Goal: Find specific page/section: Find specific page/section

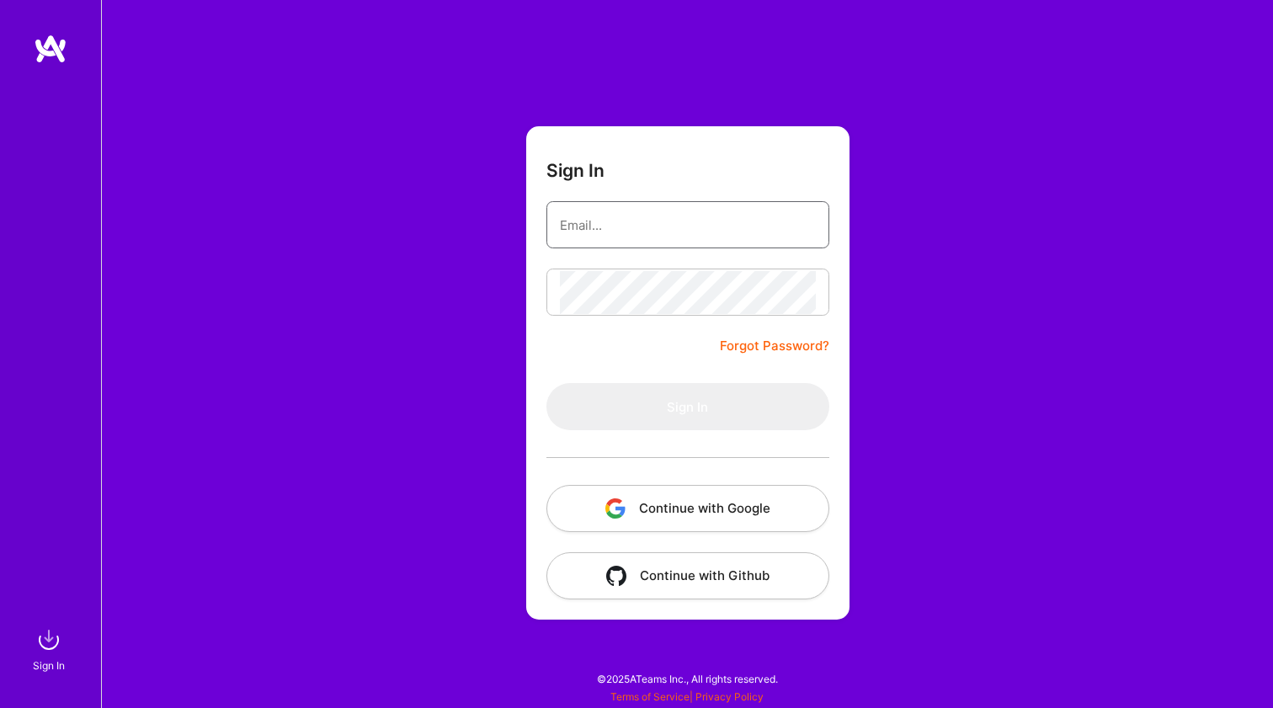
type input "w@[DOMAIN_NAME]"
click at [687, 407] on button "Sign In" at bounding box center [687, 406] width 283 height 47
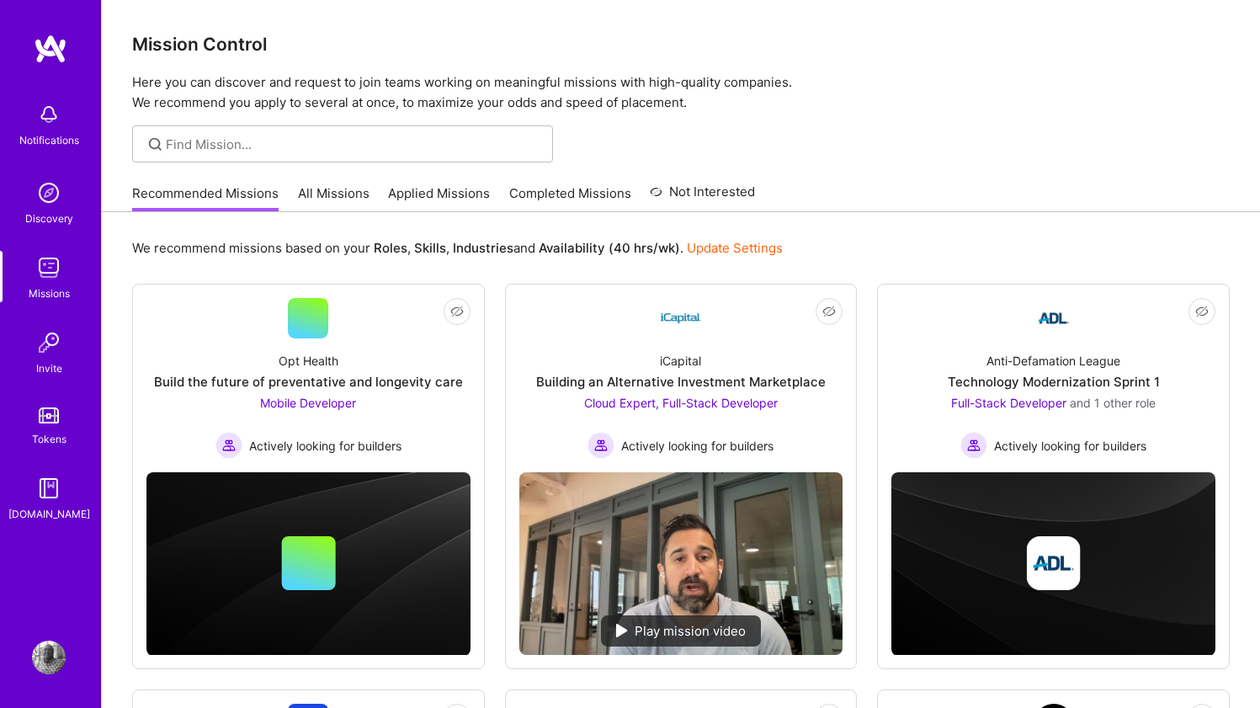
click at [342, 202] on link "All Missions" at bounding box center [334, 198] width 72 height 28
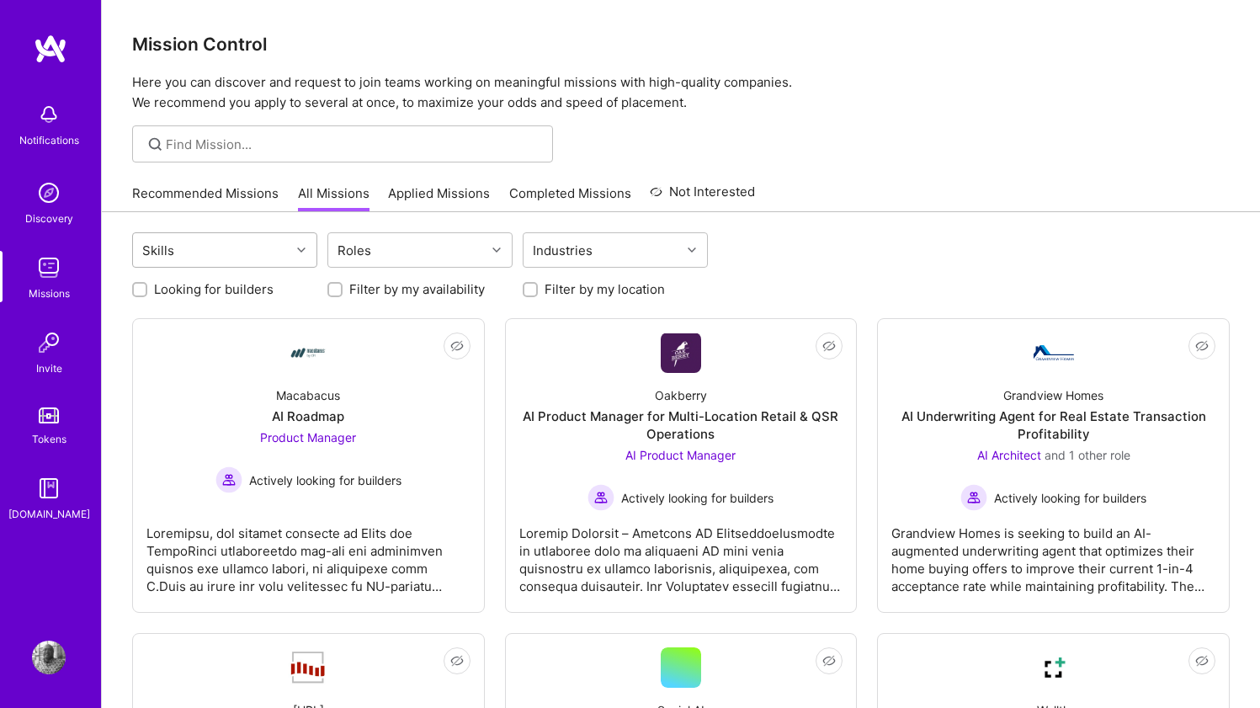
click at [236, 245] on div "Skills" at bounding box center [211, 250] width 157 height 34
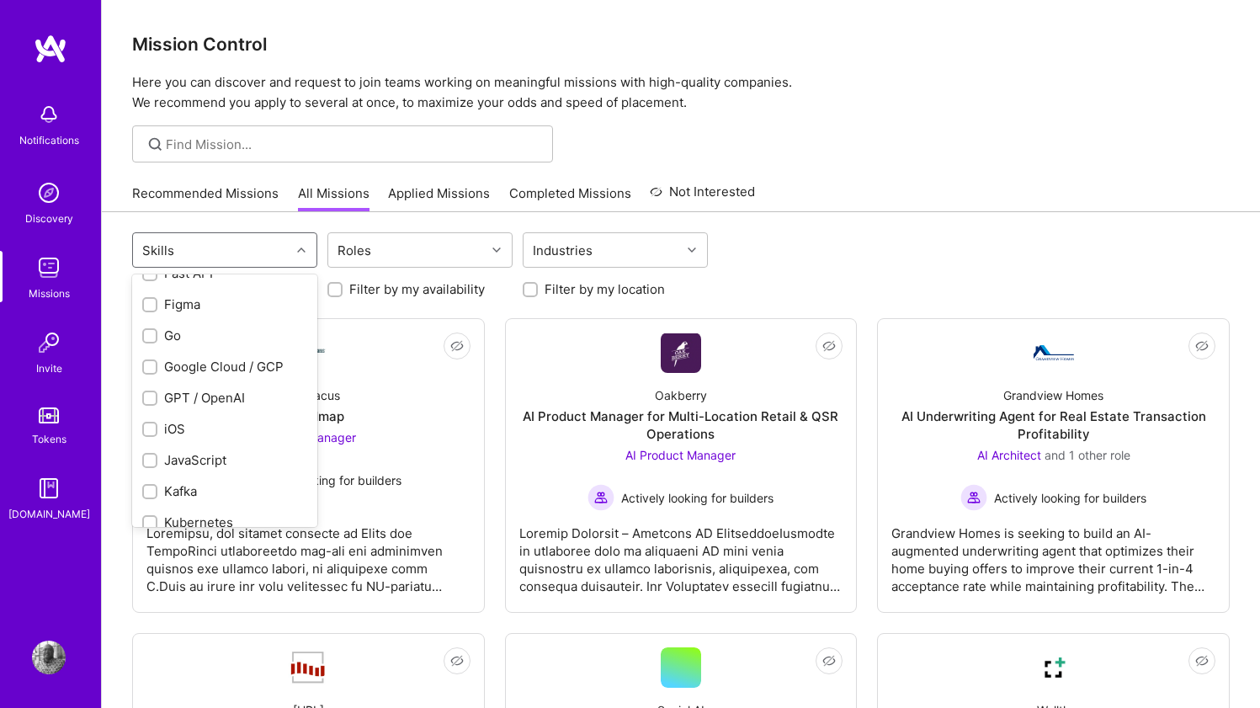
scroll to position [814, 0]
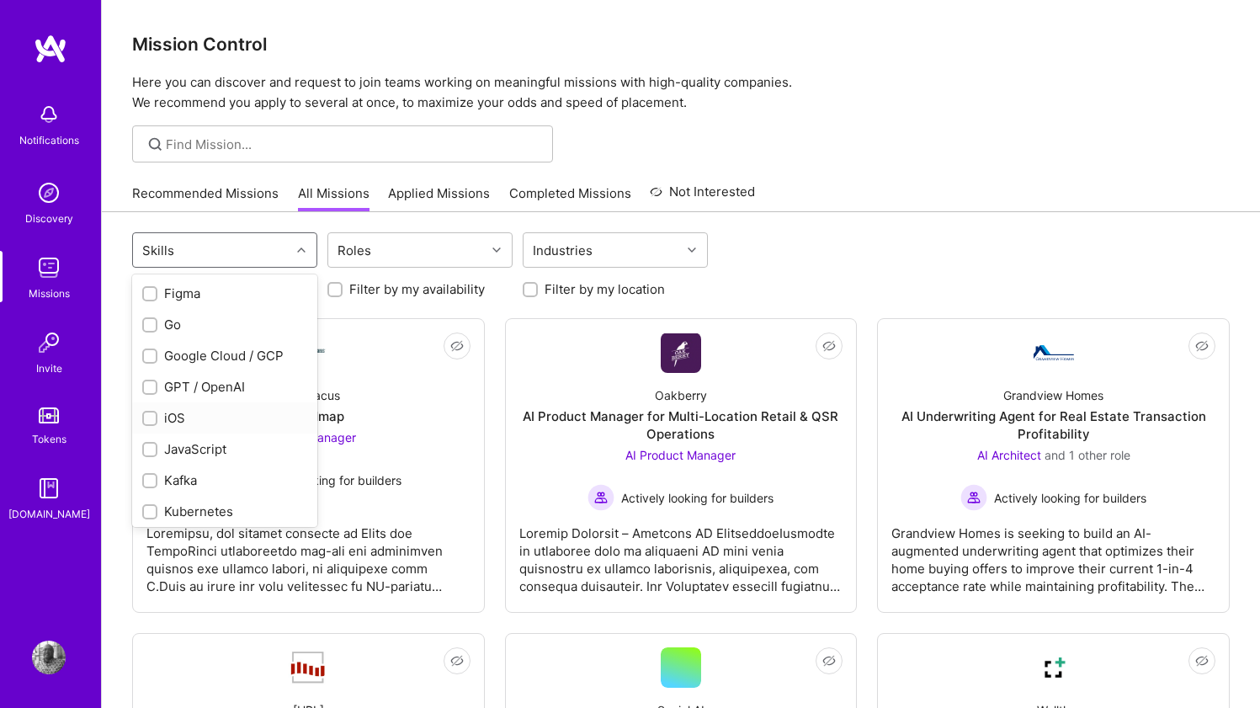
click at [149, 413] on input "checkbox" at bounding box center [152, 419] width 12 height 12
checkbox input "true"
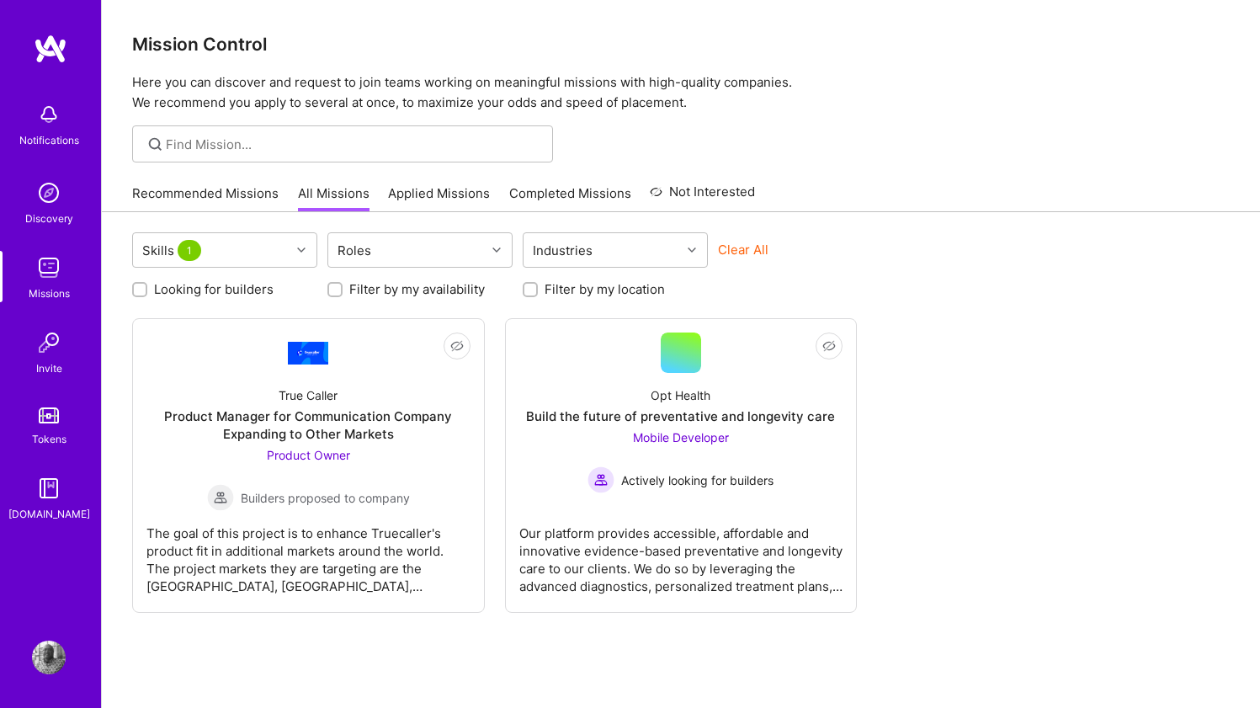
click at [349, 671] on div "Skills 1 Roles Industries Clear All Looking for builders Filter by my availabil…" at bounding box center [681, 495] width 1158 height 567
